Goal: Task Accomplishment & Management: Complete application form

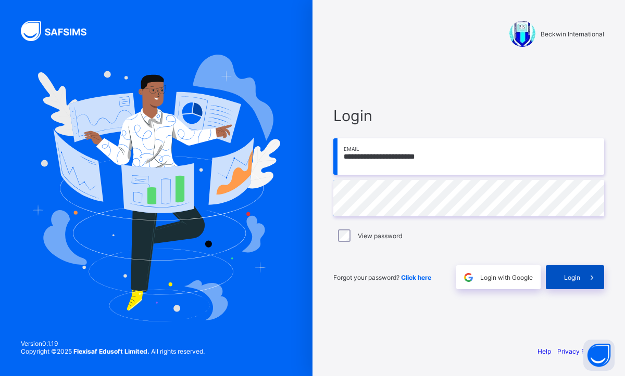
click at [573, 282] on div "Login" at bounding box center [575, 277] width 58 height 24
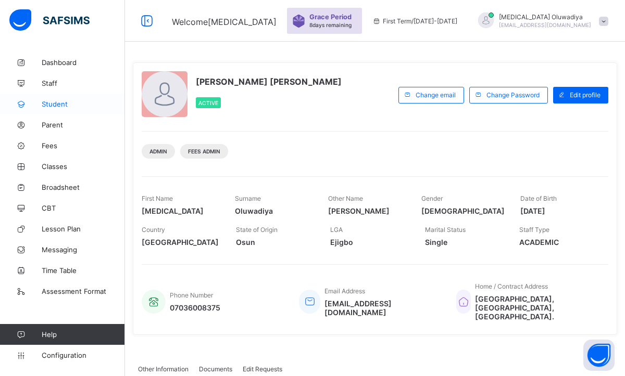
click at [66, 105] on span "Student" at bounding box center [83, 104] width 83 height 8
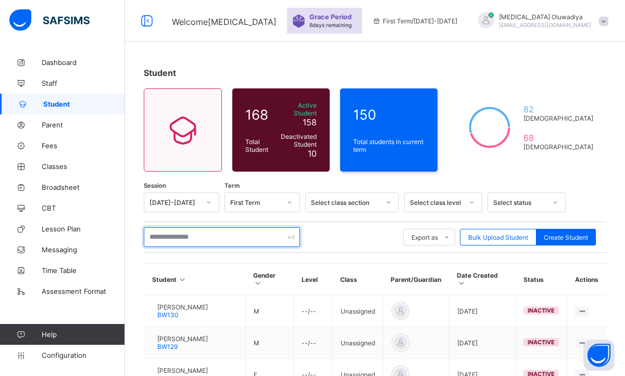
click at [192, 230] on input "text" at bounding box center [222, 237] width 156 height 20
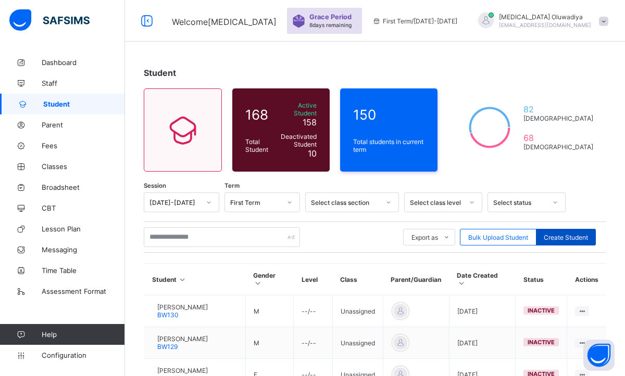
click at [560, 234] on span "Create Student" at bounding box center [565, 238] width 44 height 8
select select "**"
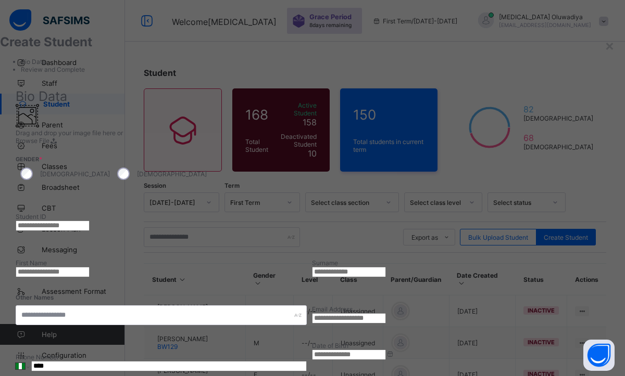
click at [90, 221] on input "text" at bounding box center [53, 226] width 74 height 10
type input "*****"
click at [386, 267] on input "text" at bounding box center [349, 272] width 74 height 10
type input "**********"
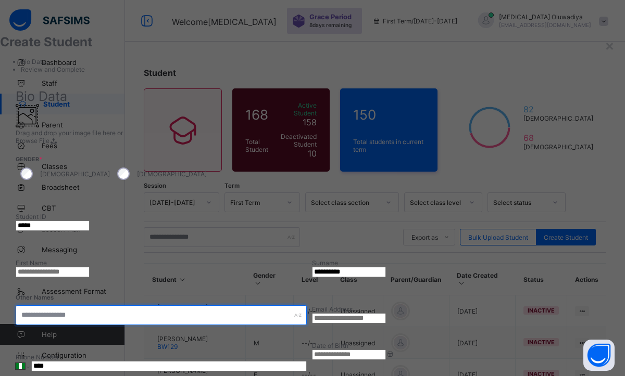
click at [307, 306] on input "text" at bounding box center [161, 316] width 291 height 20
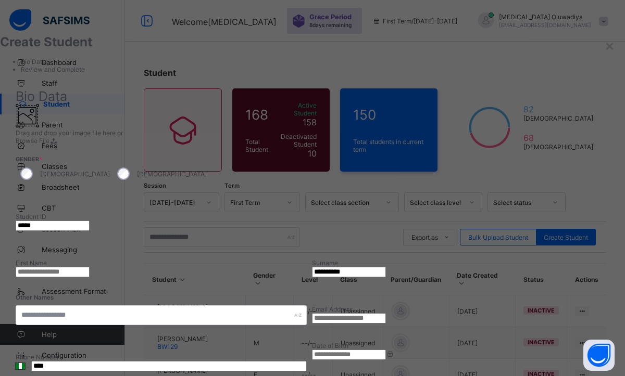
click at [90, 267] on input "text" at bounding box center [53, 272] width 74 height 10
type input "********"
click at [571, 145] on div at bounding box center [457, 171] width 291 height 52
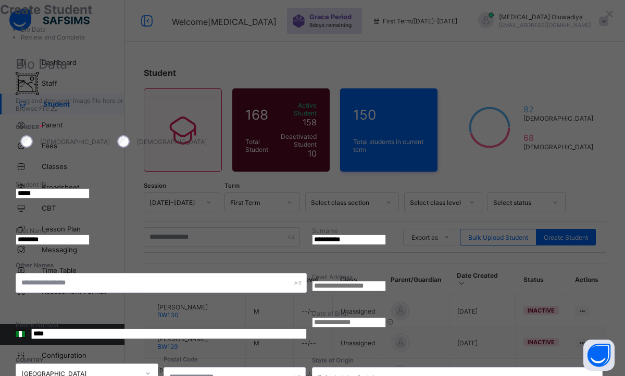
scroll to position [62, 0]
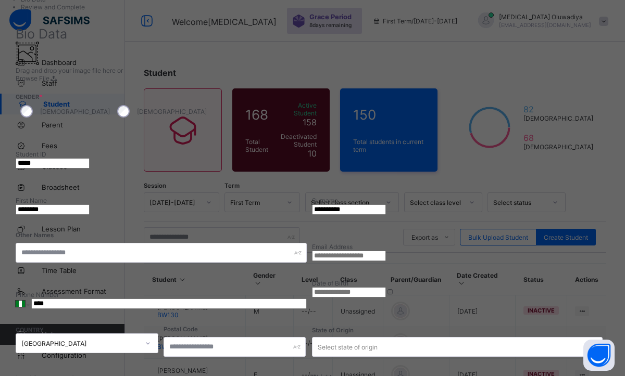
click at [209, 100] on div "[DEMOGRAPHIC_DATA]" at bounding box center [160, 111] width 97 height 22
click at [386, 287] on input at bounding box center [349, 292] width 74 height 10
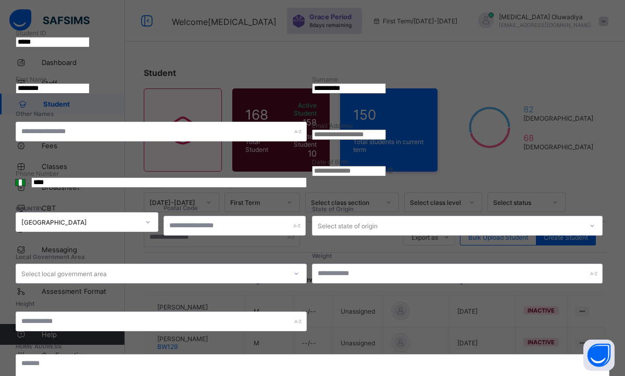
scroll to position [163, 0]
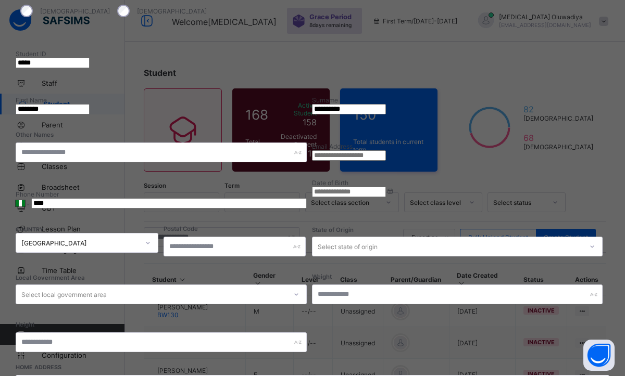
click at [386, 187] on input at bounding box center [349, 192] width 74 height 10
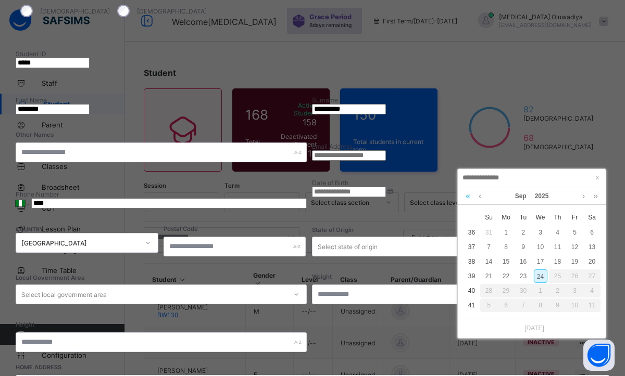
click at [468, 200] on link at bounding box center [468, 196] width 10 height 18
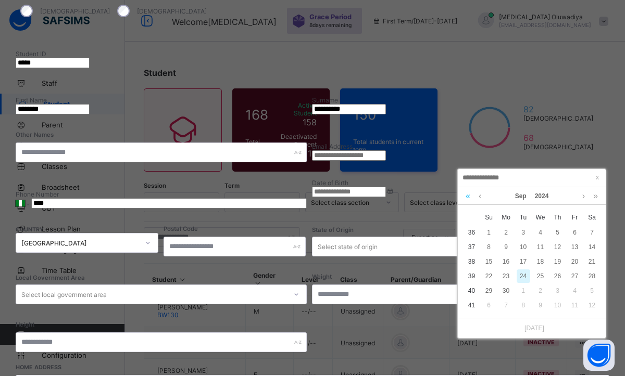
click at [468, 200] on link at bounding box center [468, 196] width 10 height 18
click at [466, 196] on link at bounding box center [468, 196] width 10 height 18
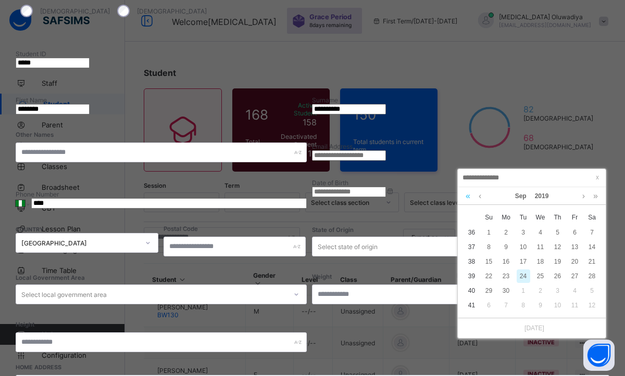
click at [466, 196] on link at bounding box center [468, 196] width 10 height 18
click at [594, 198] on link at bounding box center [595, 196] width 10 height 18
click at [479, 197] on link at bounding box center [480, 196] width 8 height 18
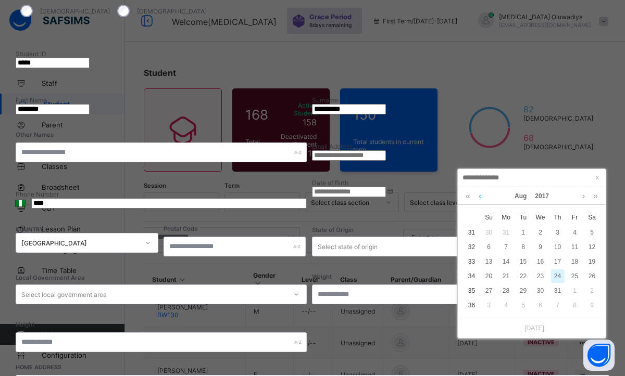
click at [479, 197] on link at bounding box center [480, 196] width 8 height 18
click at [540, 293] on div "26" at bounding box center [541, 291] width 14 height 14
type input "**********"
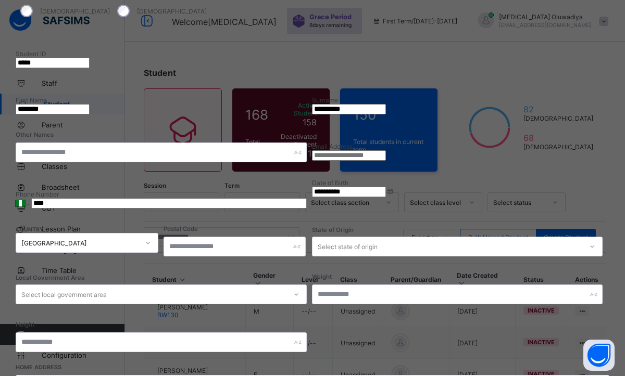
click at [520, 296] on div "**********" at bounding box center [312, 173] width 593 height 382
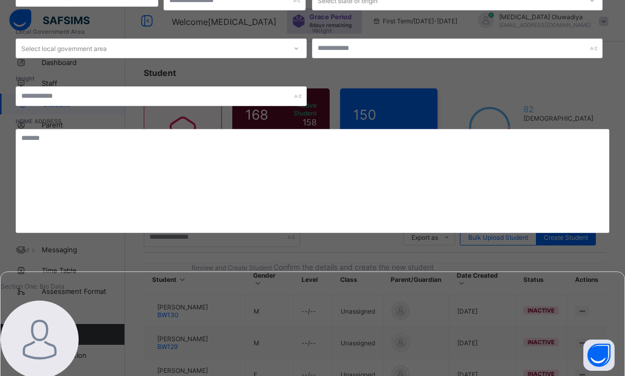
click at [536, 254] on div "Next" at bounding box center [312, 250] width 593 height 8
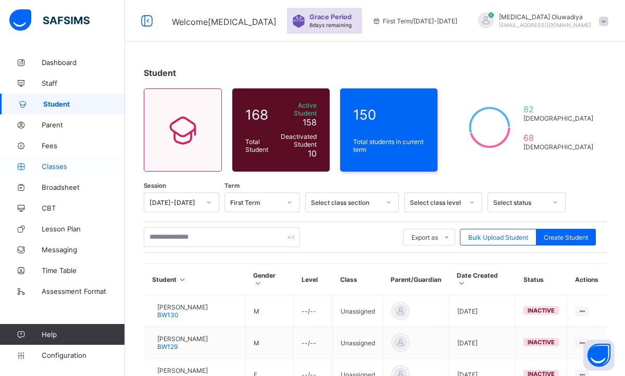
click at [77, 166] on span "Classes" at bounding box center [83, 166] width 83 height 8
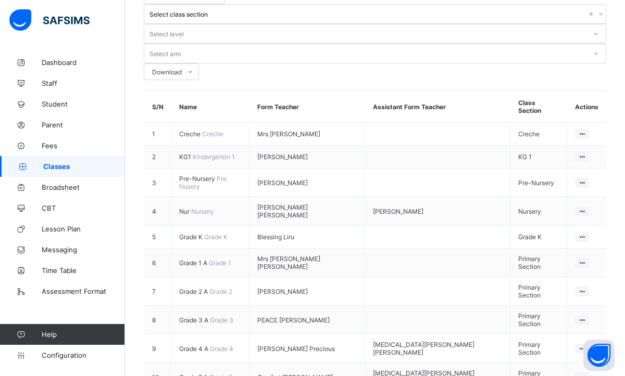
scroll to position [87, 0]
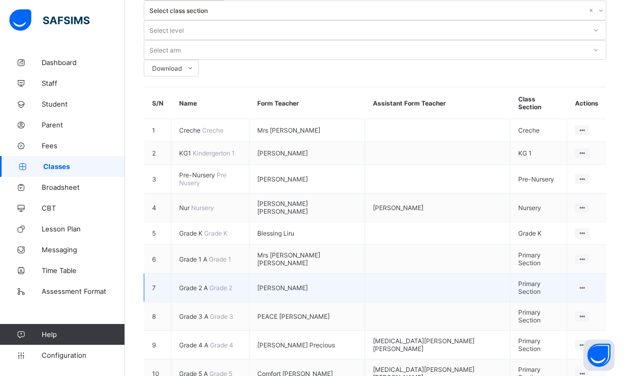
click at [582, 274] on td "View Class Assign form Teacher" at bounding box center [586, 288] width 39 height 29
click at [535, 303] on div "View Class" at bounding box center [554, 308] width 59 height 10
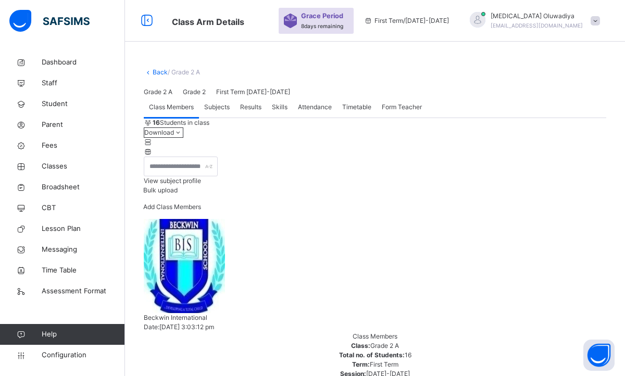
click at [512, 118] on div "Class Members Subjects Results Skills Attendance Timetable Form Teacher" at bounding box center [375, 107] width 462 height 21
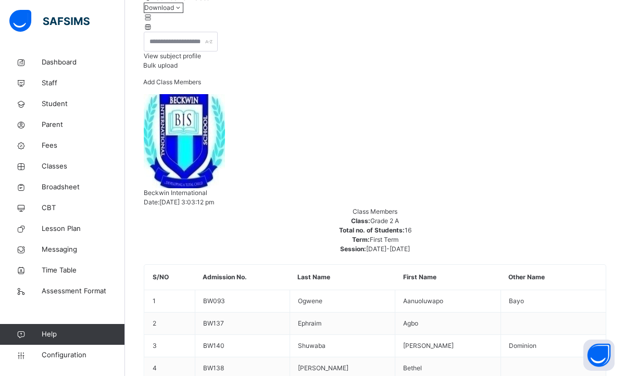
click at [201, 86] on span "Add Class Members" at bounding box center [172, 82] width 58 height 8
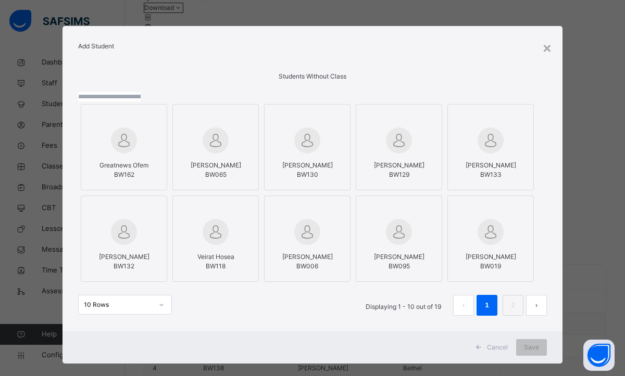
click at [141, 102] on input "text" at bounding box center [109, 96] width 62 height 9
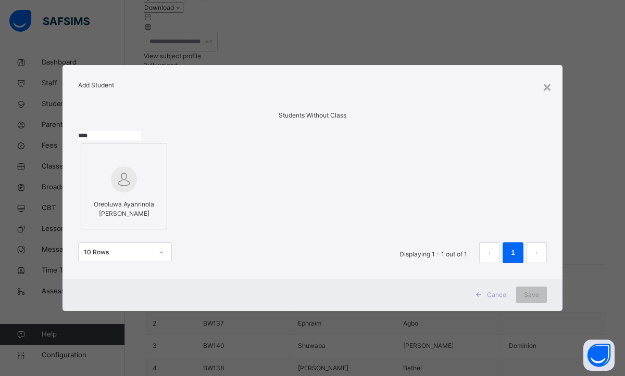
type input "****"
click at [147, 195] on div at bounding box center [123, 179] width 75 height 30
click at [530, 300] on span "Save" at bounding box center [531, 294] width 15 height 9
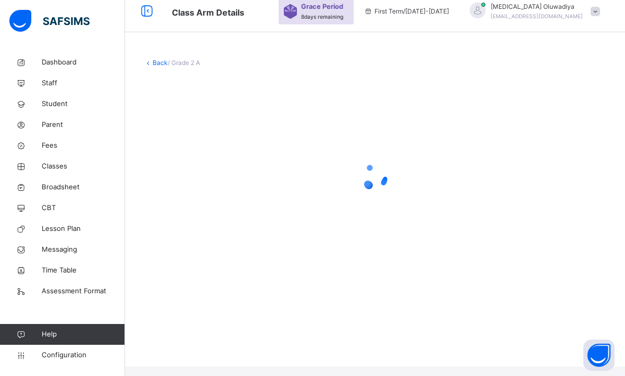
scroll to position [0, 0]
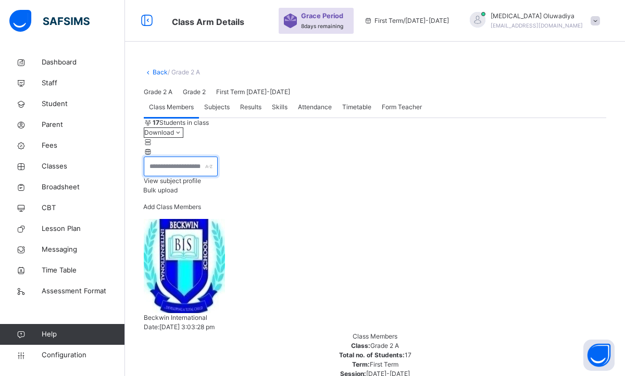
click at [218, 176] on input "text" at bounding box center [181, 167] width 74 height 20
type input "*****"
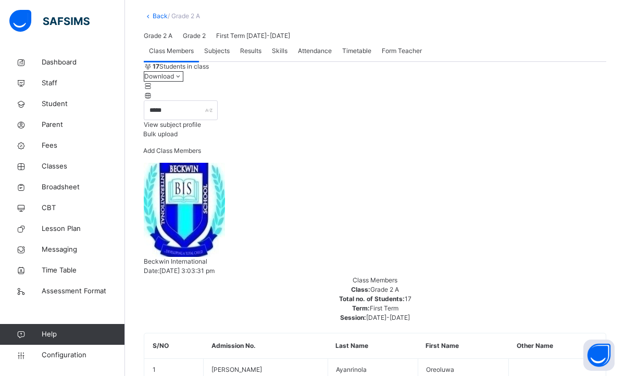
scroll to position [57, 0]
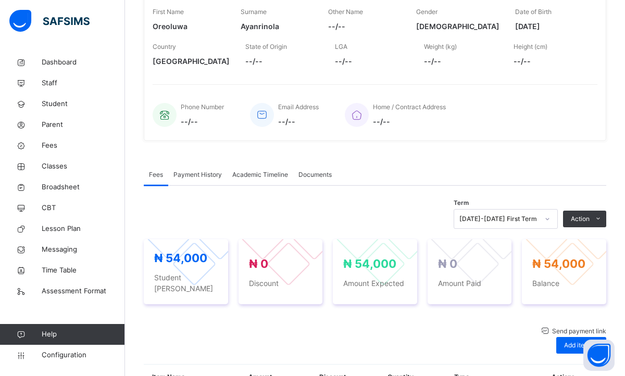
scroll to position [182, 0]
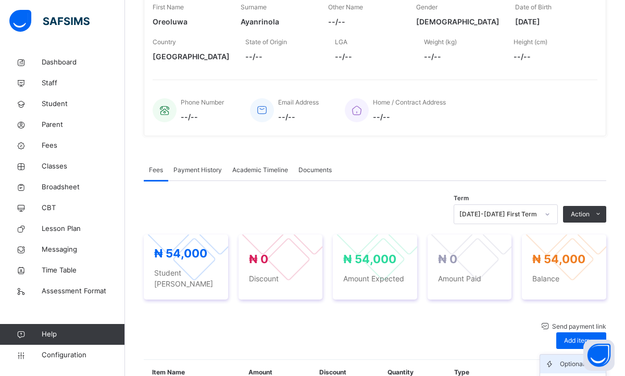
click at [563, 359] on div "Optional items" at bounding box center [581, 364] width 42 height 10
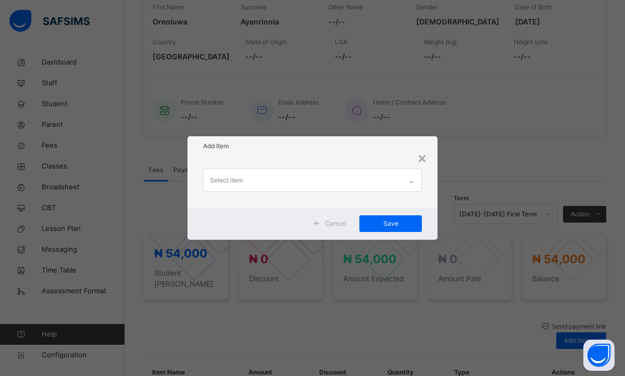
click at [412, 180] on icon at bounding box center [411, 182] width 6 height 10
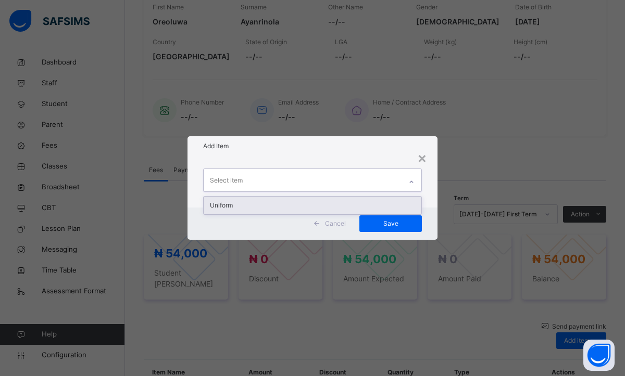
click at [311, 207] on div "Uniform" at bounding box center [313, 206] width 218 height 18
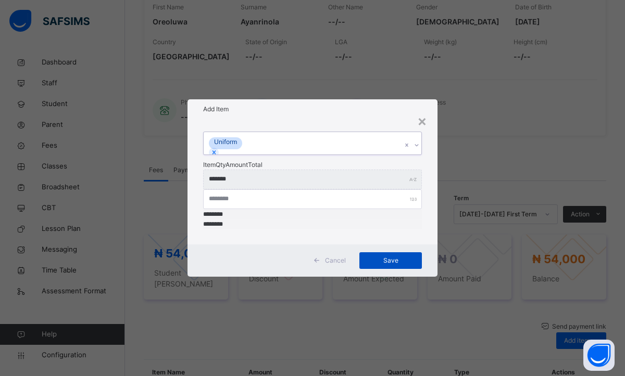
click at [369, 256] on span "Save" at bounding box center [390, 260] width 47 height 9
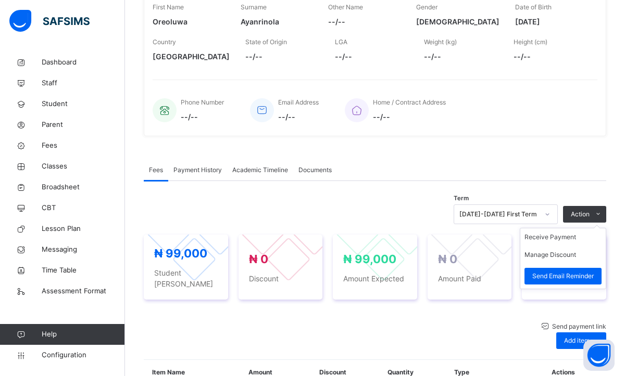
click at [566, 234] on ul "Receive Payment Manage Discount Send Email Reminder" at bounding box center [563, 258] width 86 height 61
click at [559, 241] on li "Receive Payment" at bounding box center [562, 238] width 85 height 18
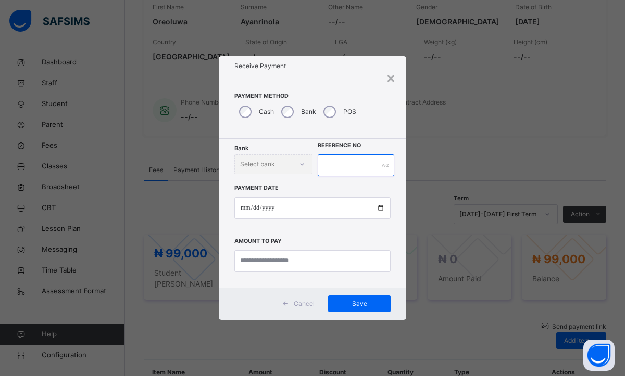
click at [329, 163] on input "text" at bounding box center [356, 166] width 77 height 22
type input "*"
type input "*********"
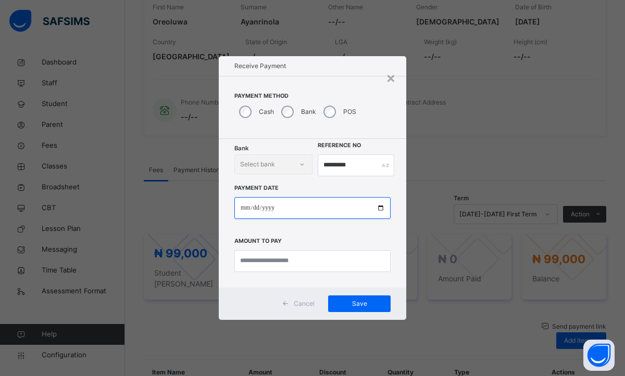
click at [242, 208] on input "date" at bounding box center [312, 208] width 156 height 22
type input "**********"
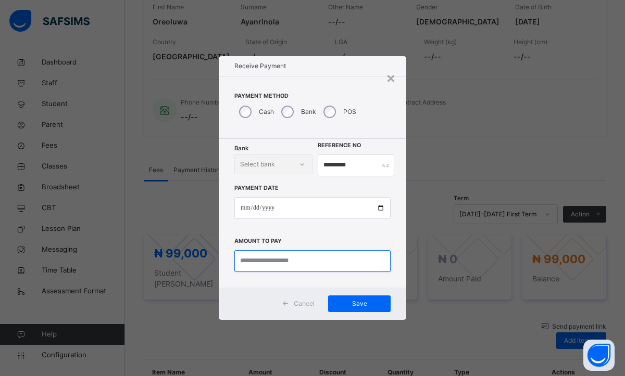
click at [274, 261] on input "currency" at bounding box center [312, 261] width 156 height 22
type input "********"
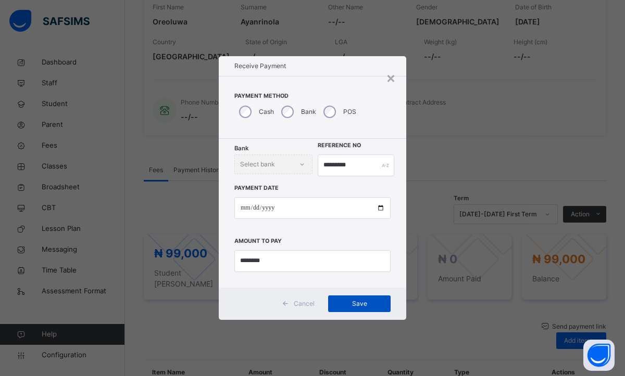
click at [346, 301] on span "Save" at bounding box center [359, 303] width 47 height 9
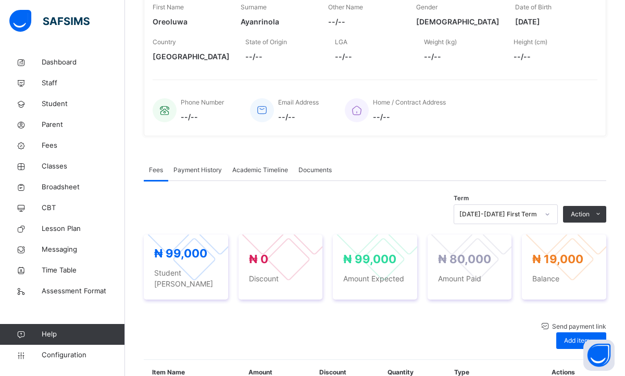
click at [200, 171] on span "Payment History" at bounding box center [197, 170] width 48 height 9
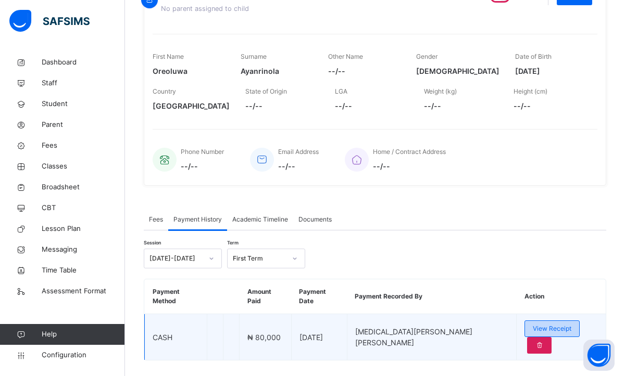
click at [533, 324] on span "View Receipt" at bounding box center [552, 328] width 39 height 9
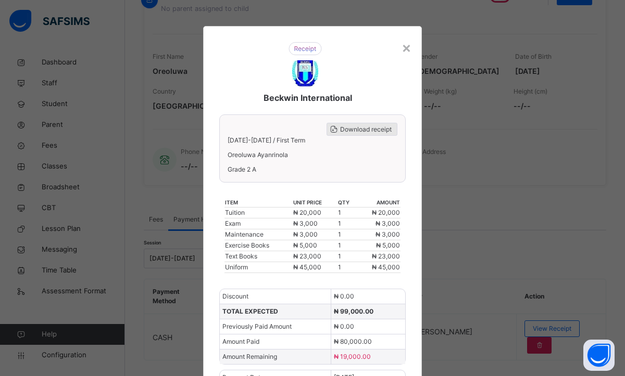
click at [345, 127] on span "Download receipt" at bounding box center [366, 129] width 52 height 9
